Goal: Find specific page/section: Find specific page/section

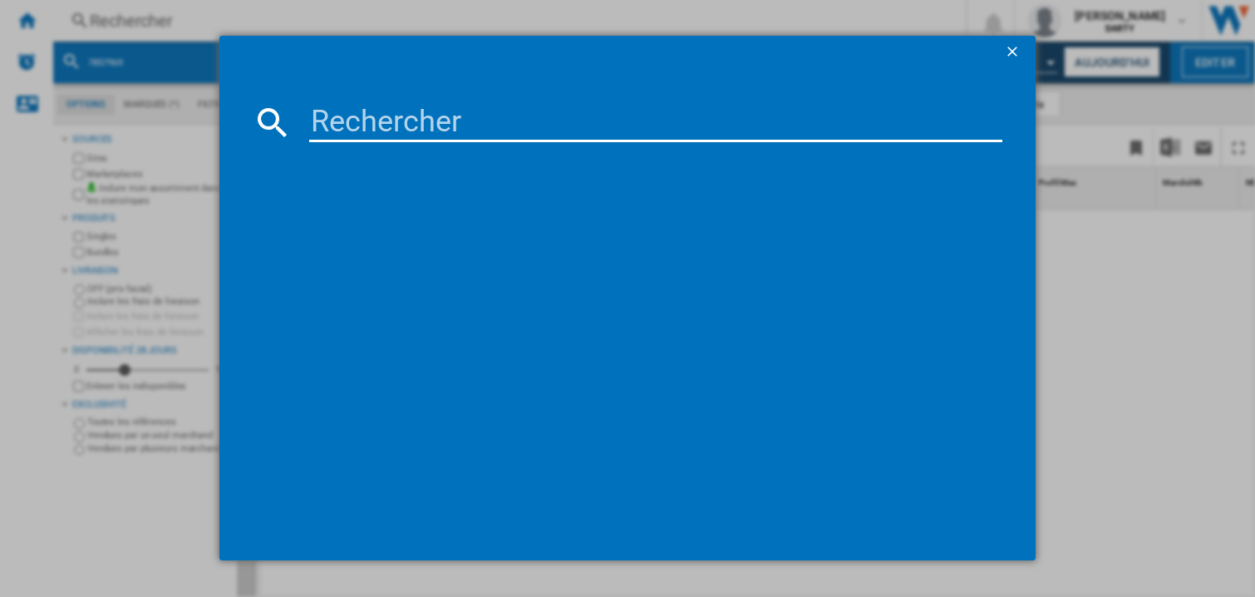
click at [344, 116] on input at bounding box center [655, 122] width 693 height 40
paste input "7592426"
type input "7592426"
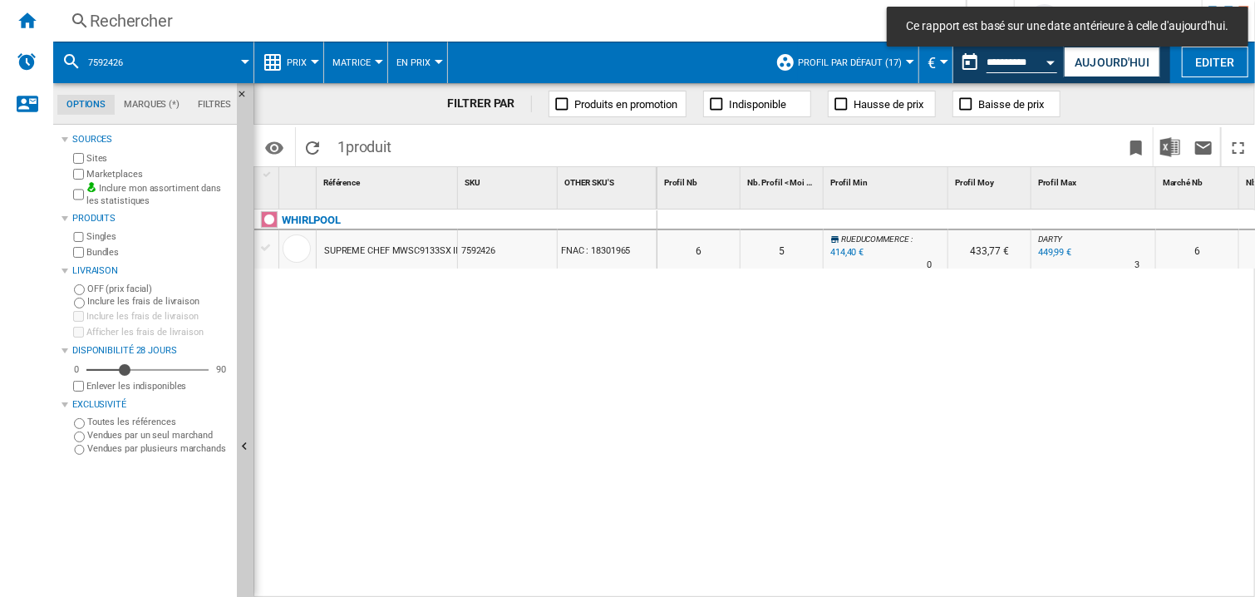
click at [587, 355] on div "WHIRLPOOL SUPREME CHEF MWSC9133SX INOX 7592426 FNAC : 18301965" at bounding box center [455, 399] width 403 height 381
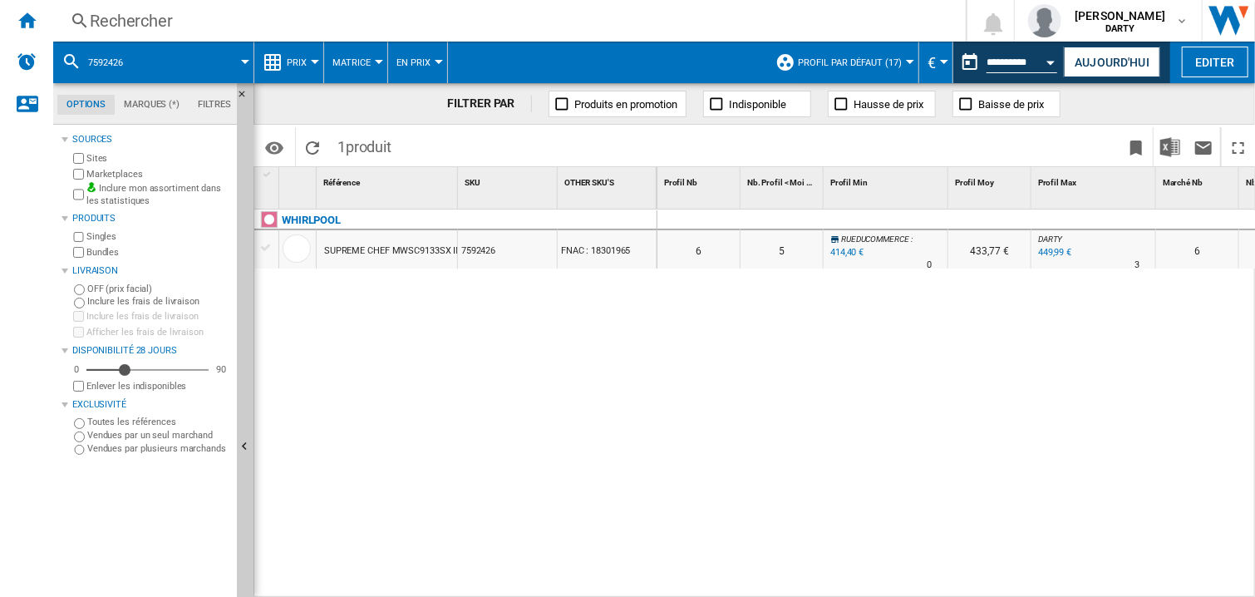
click at [957, 385] on div "0 0 0 0 6 5 RUEDUCOMMERCE : -7.9 % 414,40 € % N/A 0 RUEDUCOMMERCE : 433,77 € DA…" at bounding box center [956, 403] width 598 height 389
click at [1053, 65] on button "Open calendar" at bounding box center [1051, 60] width 30 height 30
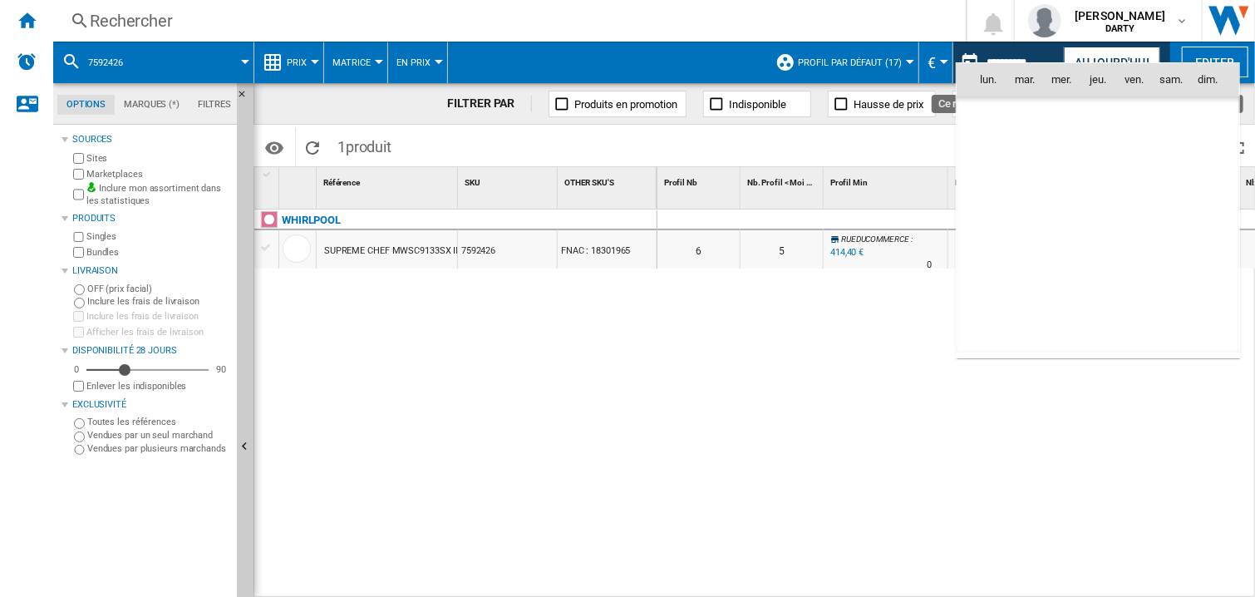
click at [1052, 66] on body "In order to access Insight, please log out and log in again OK NEW Rechercher R…" at bounding box center [627, 298] width 1255 height 597
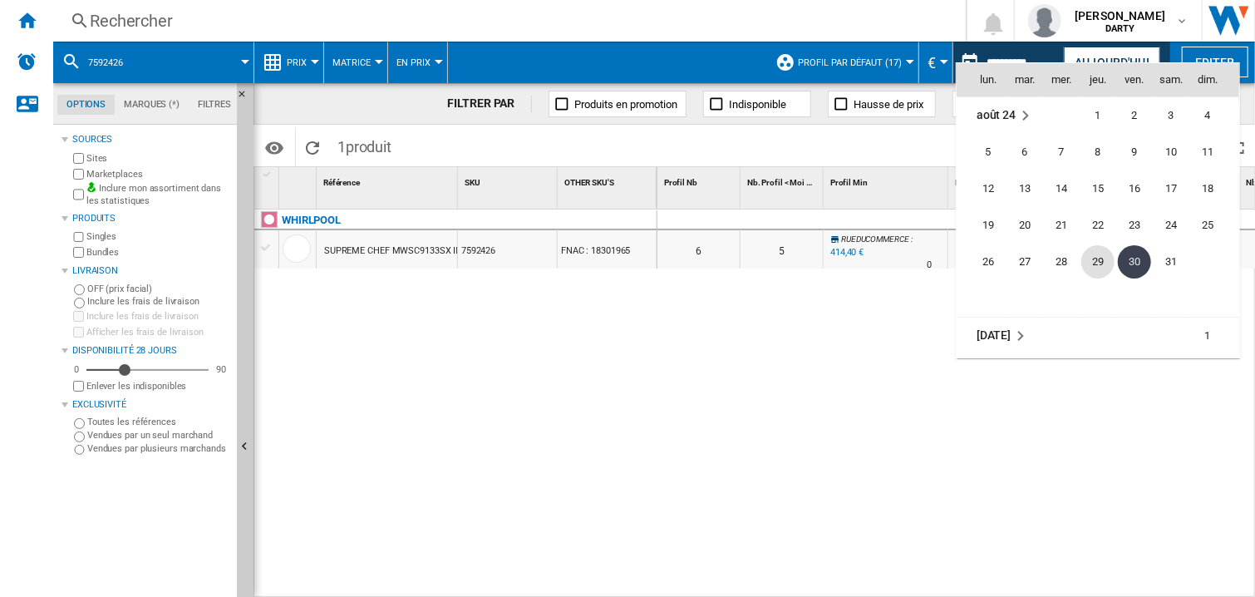
click at [1103, 257] on span "29" at bounding box center [1097, 261] width 33 height 33
type input "**********"
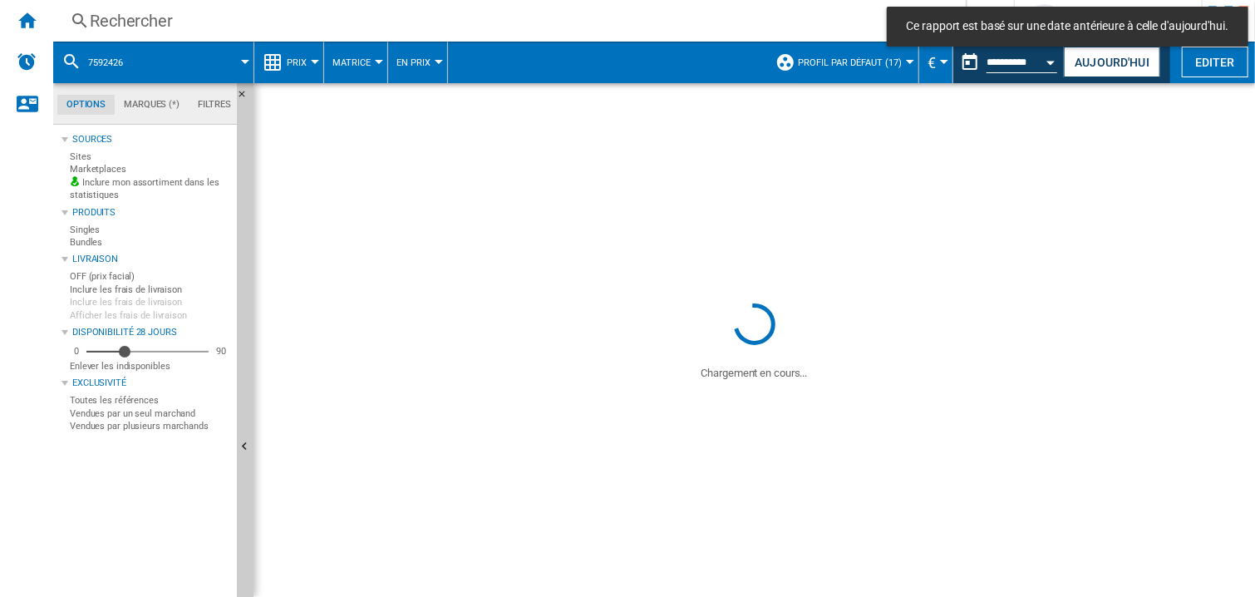
click at [136, 29] on div "Rechercher" at bounding box center [506, 20] width 833 height 23
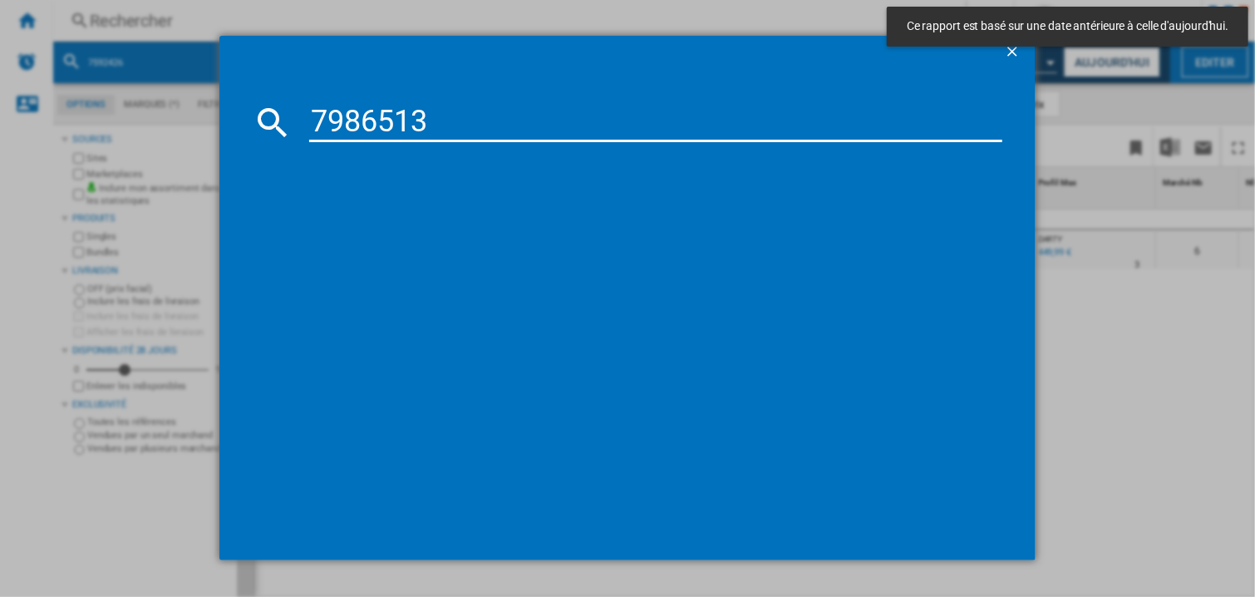
type input "7986513"
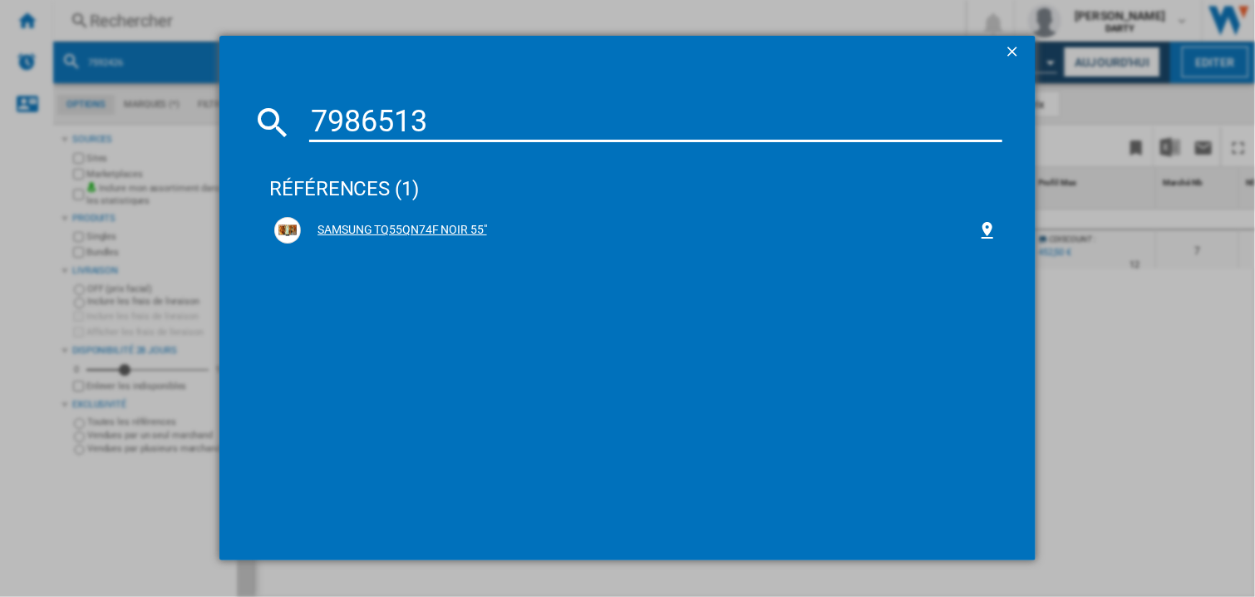
click at [367, 219] on div "SAMSUNG TQ55QN74F NOIR 55"" at bounding box center [635, 230] width 723 height 27
click at [424, 240] on div "SAMSUNG TQ55QN74F NOIR 55"" at bounding box center [635, 230] width 723 height 27
click at [423, 238] on div "SAMSUNG TQ55QN74F NOIR 55"" at bounding box center [635, 230] width 723 height 27
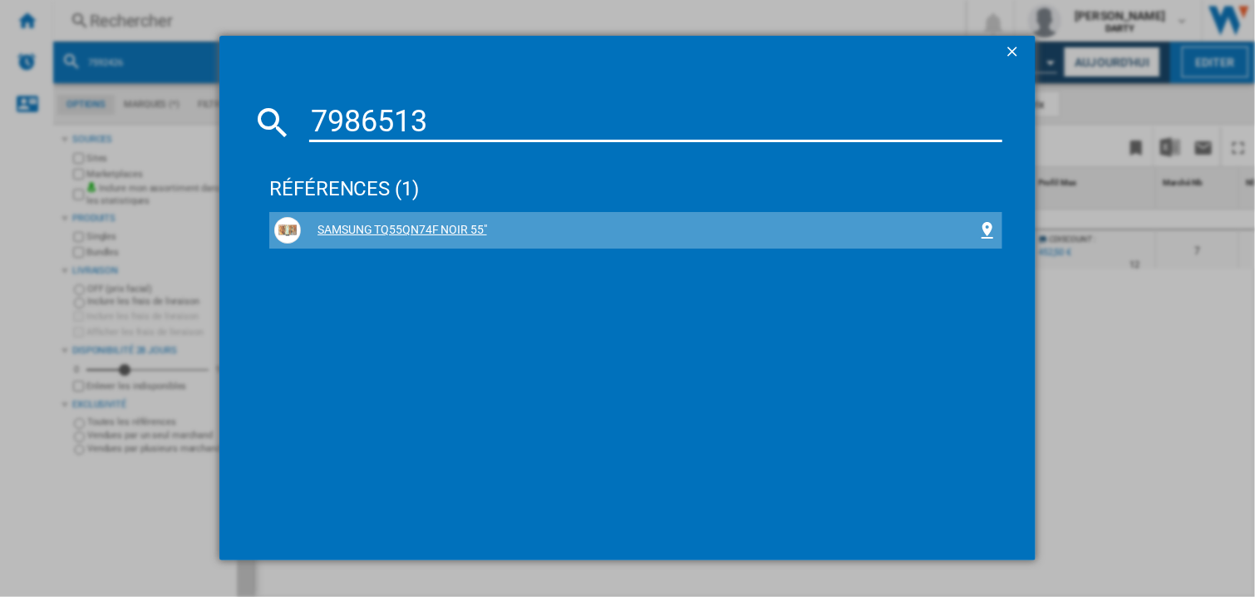
click at [423, 238] on div "SAMSUNG TQ55QN74F NOIR 55"" at bounding box center [635, 230] width 723 height 27
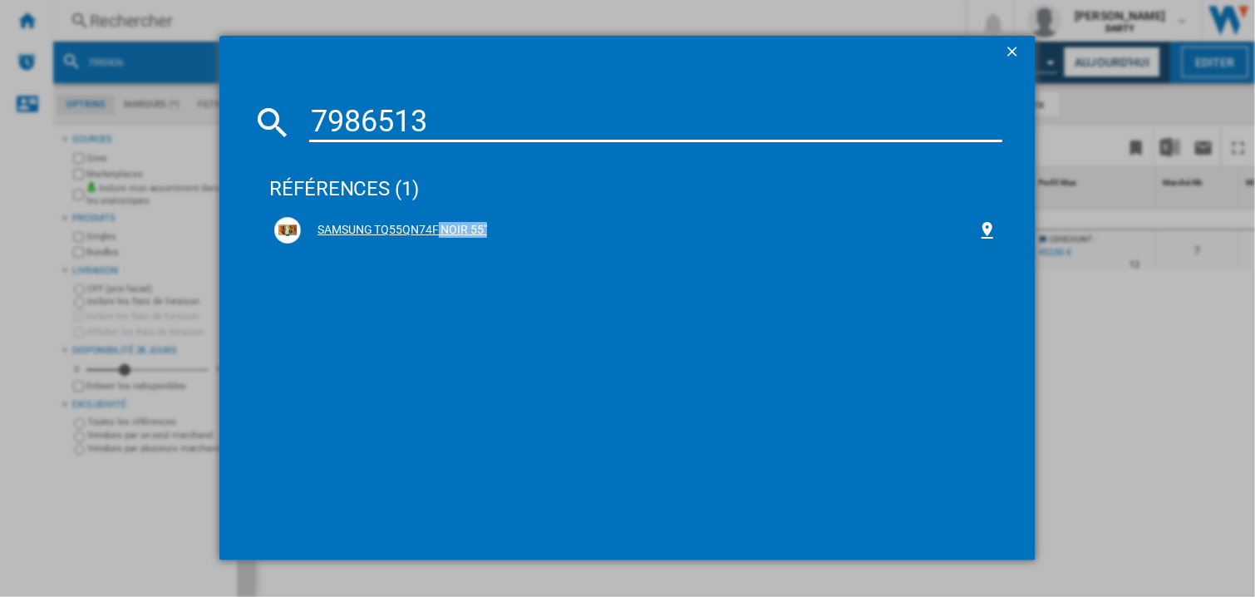
click at [423, 238] on div "SAMSUNG TQ55QN74F NOIR 55"" at bounding box center [635, 230] width 723 height 27
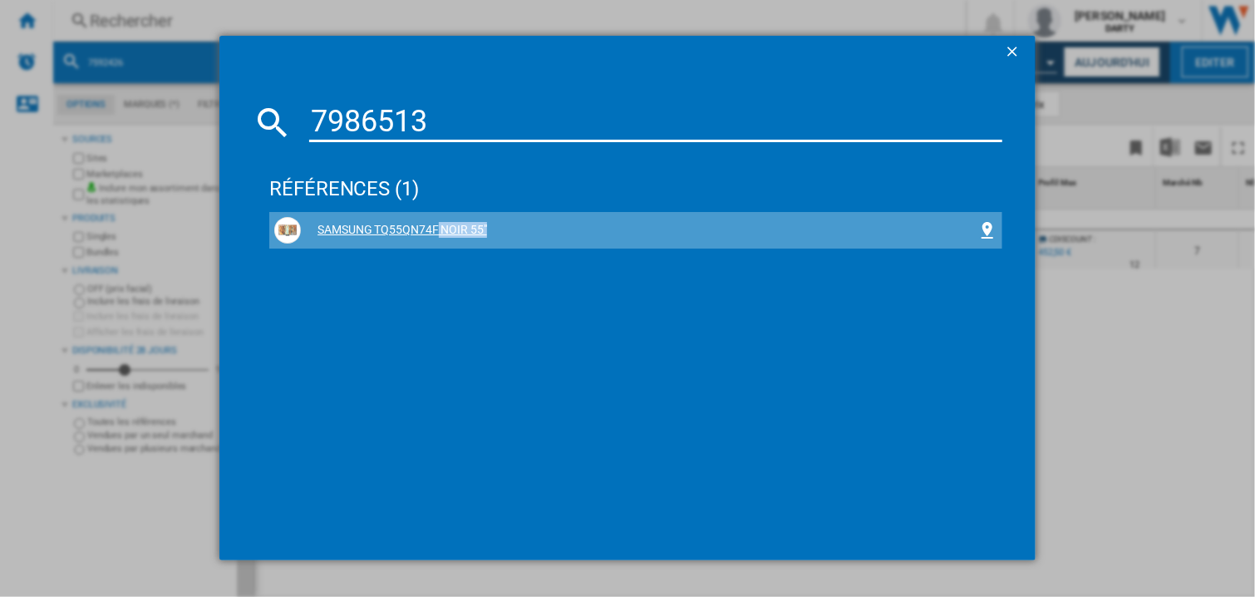
click at [455, 225] on div "SAMSUNG TQ55QN74F NOIR 55"" at bounding box center [639, 230] width 677 height 17
